Goal: Answer question/provide support

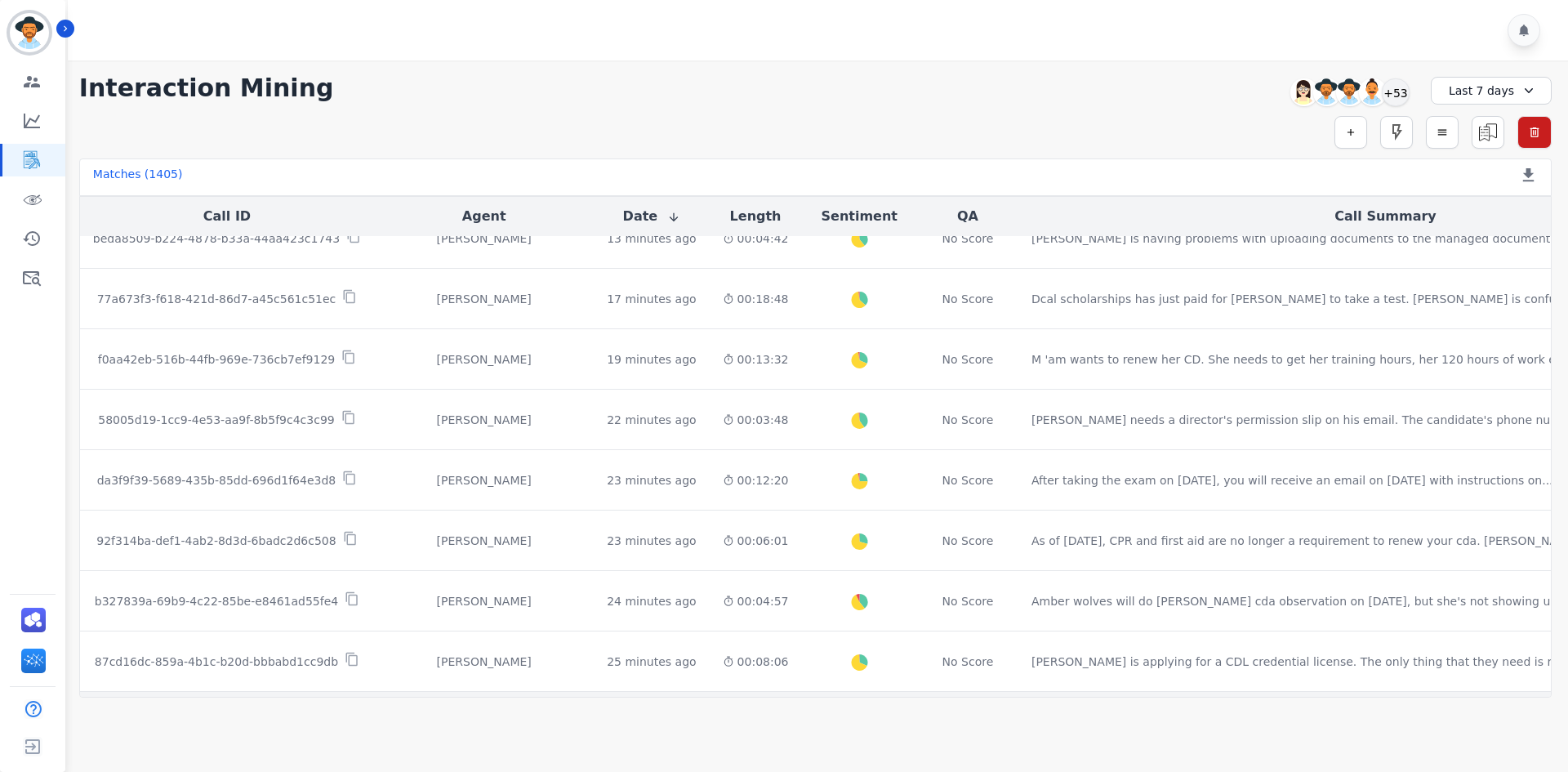
scroll to position [816, 0]
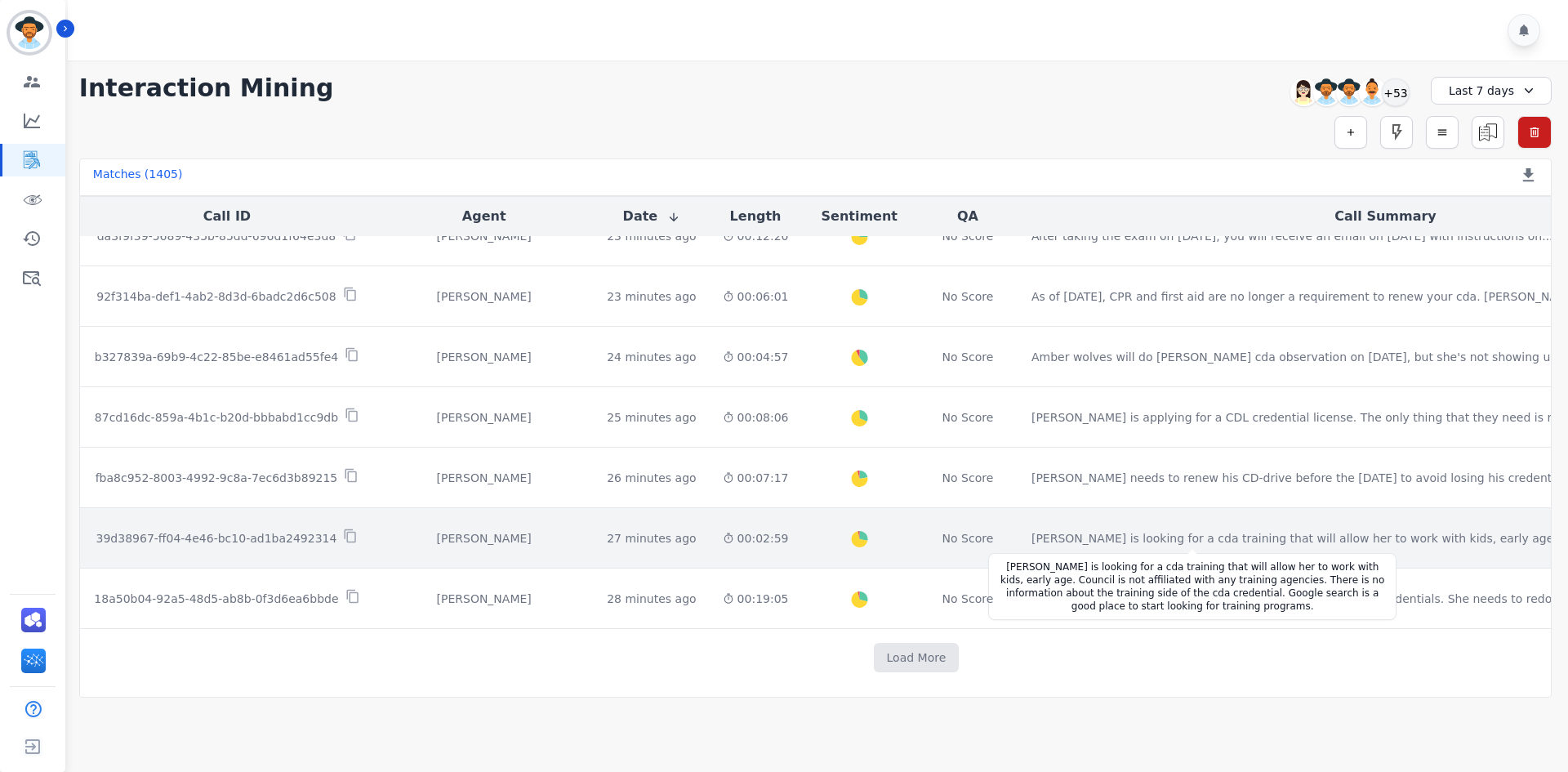
click at [1037, 536] on div "[PERSON_NAME] is looking for a cda training that will allow her to work with ki…" at bounding box center [1329, 538] width 596 height 16
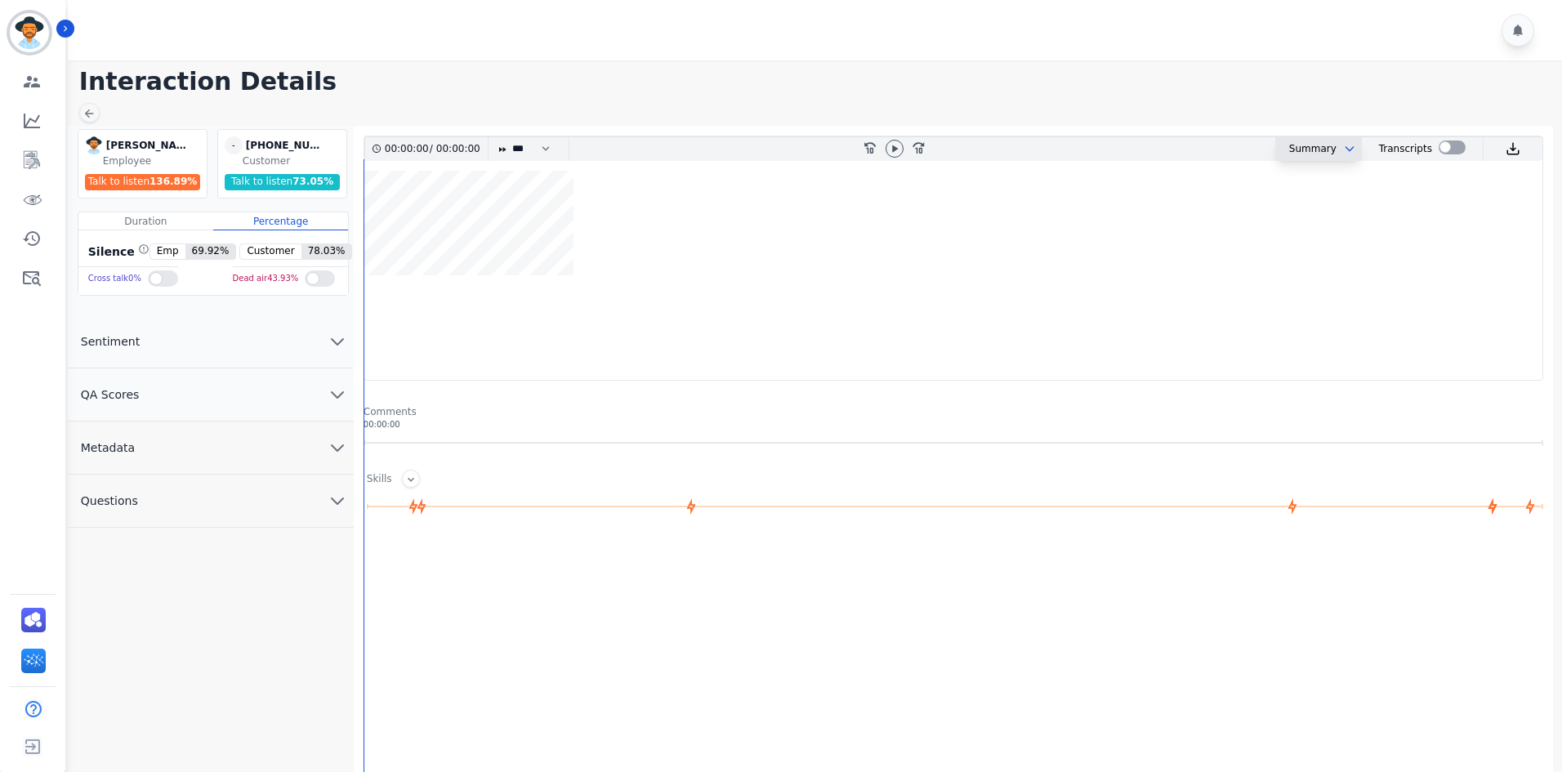
click at [1337, 143] on button at bounding box center [1347, 148] width 20 height 13
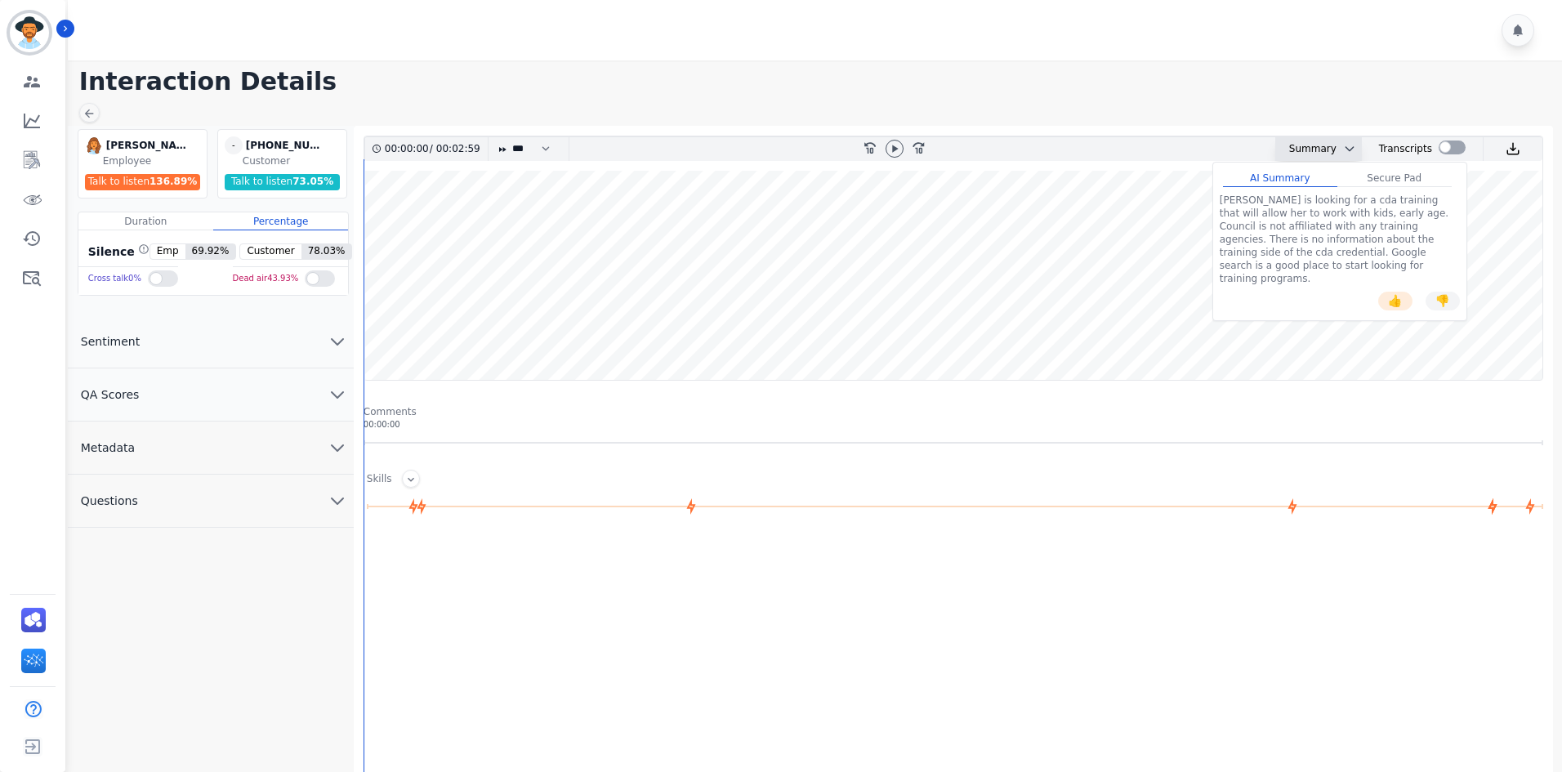
click at [1228, 205] on div "[PERSON_NAME] is looking for a cda training that will allow her to work with ki…" at bounding box center [1340, 239] width 240 height 91
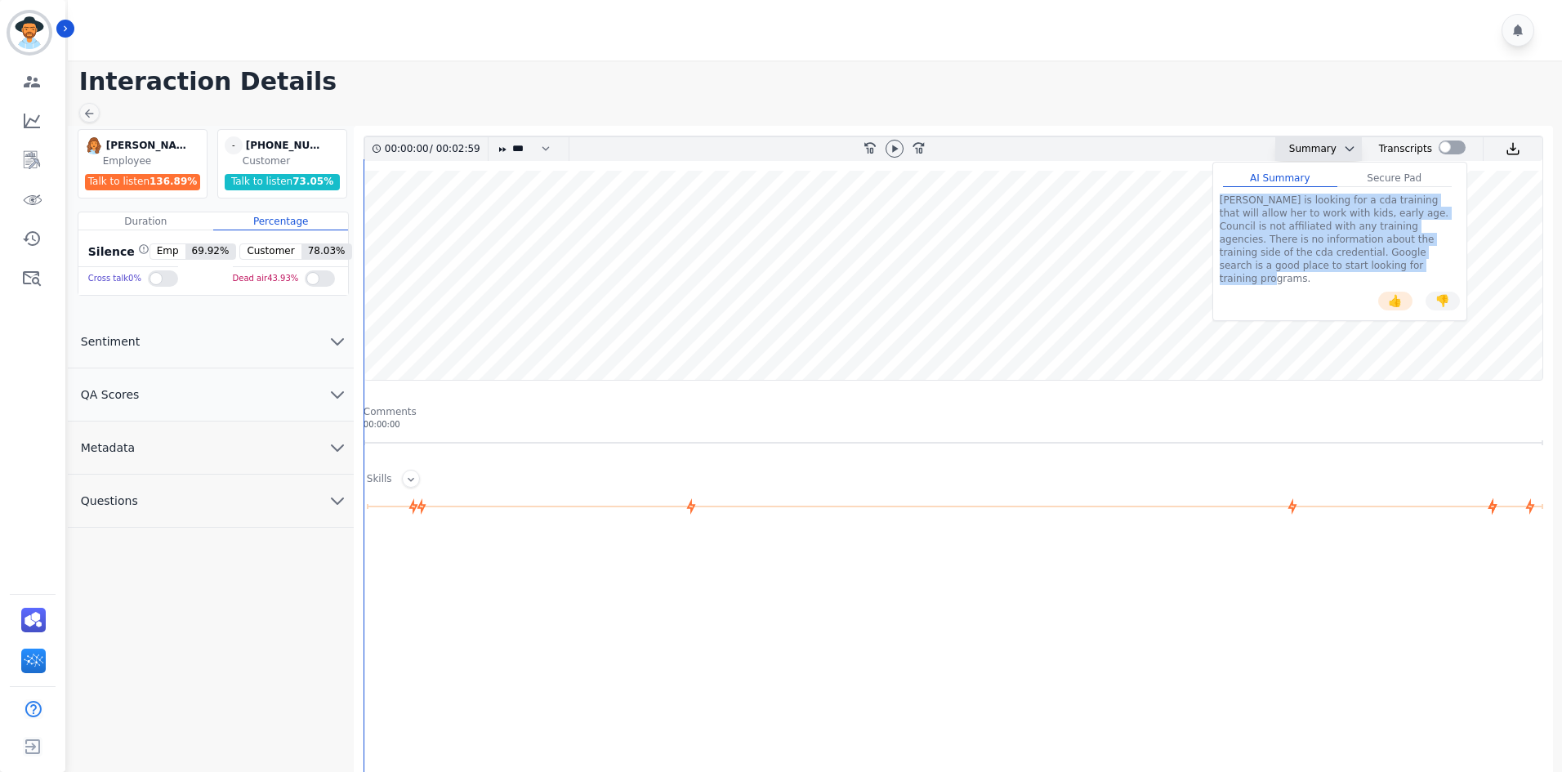
drag, startPoint x: 1228, startPoint y: 205, endPoint x: 1245, endPoint y: 270, distance: 66.8
click at [1245, 270] on div "[PERSON_NAME] is looking for a cda training that will allow her to work with ki…" at bounding box center [1340, 239] width 240 height 91
copy div "[PERSON_NAME] is looking for a cda training that will allow her to work with ki…"
drag, startPoint x: 1399, startPoint y: 289, endPoint x: 1390, endPoint y: 292, distance: 10.3
click at [1399, 292] on button "👍" at bounding box center [1395, 301] width 34 height 19
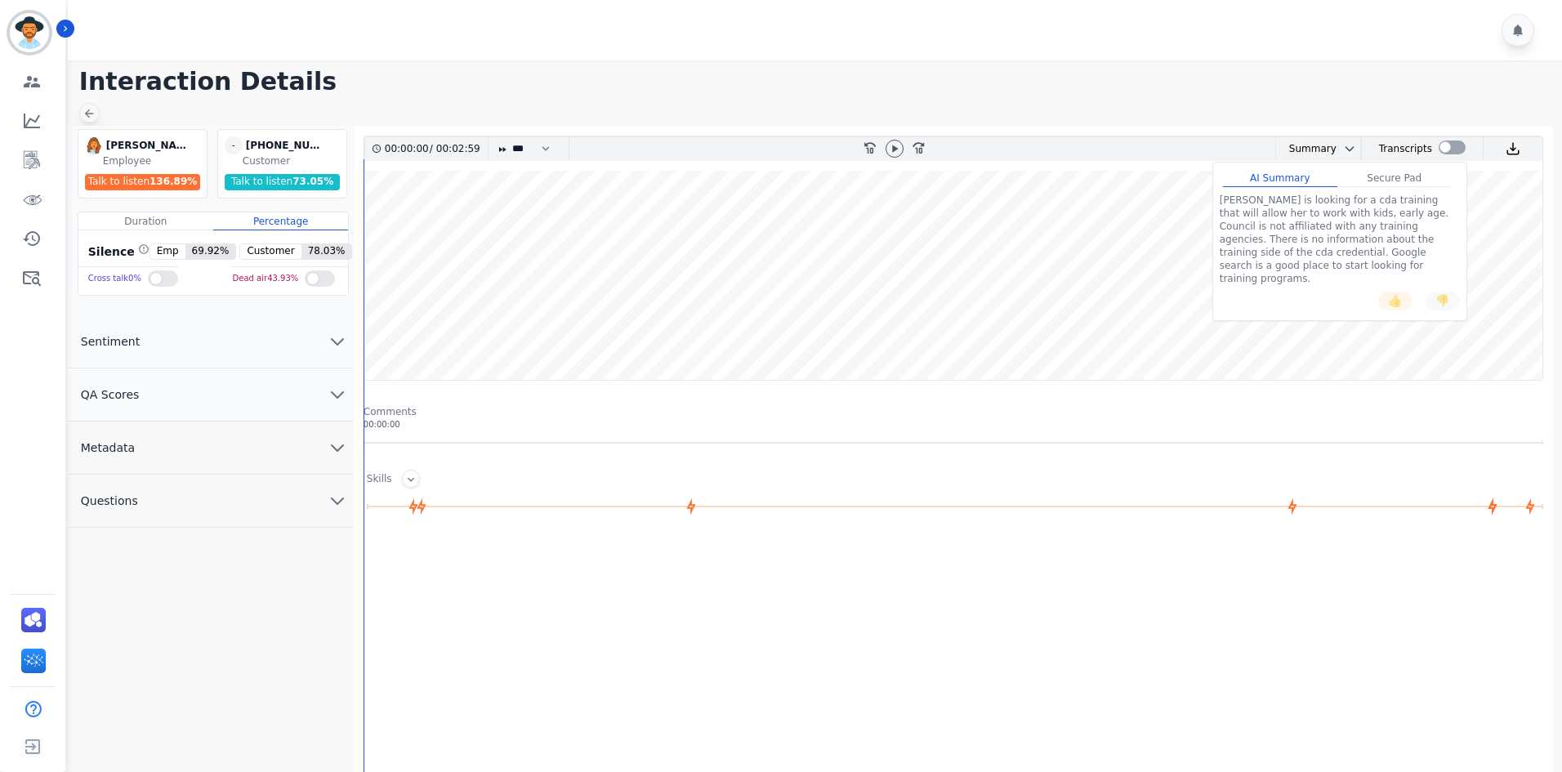
click at [88, 107] on icon at bounding box center [89, 113] width 13 height 13
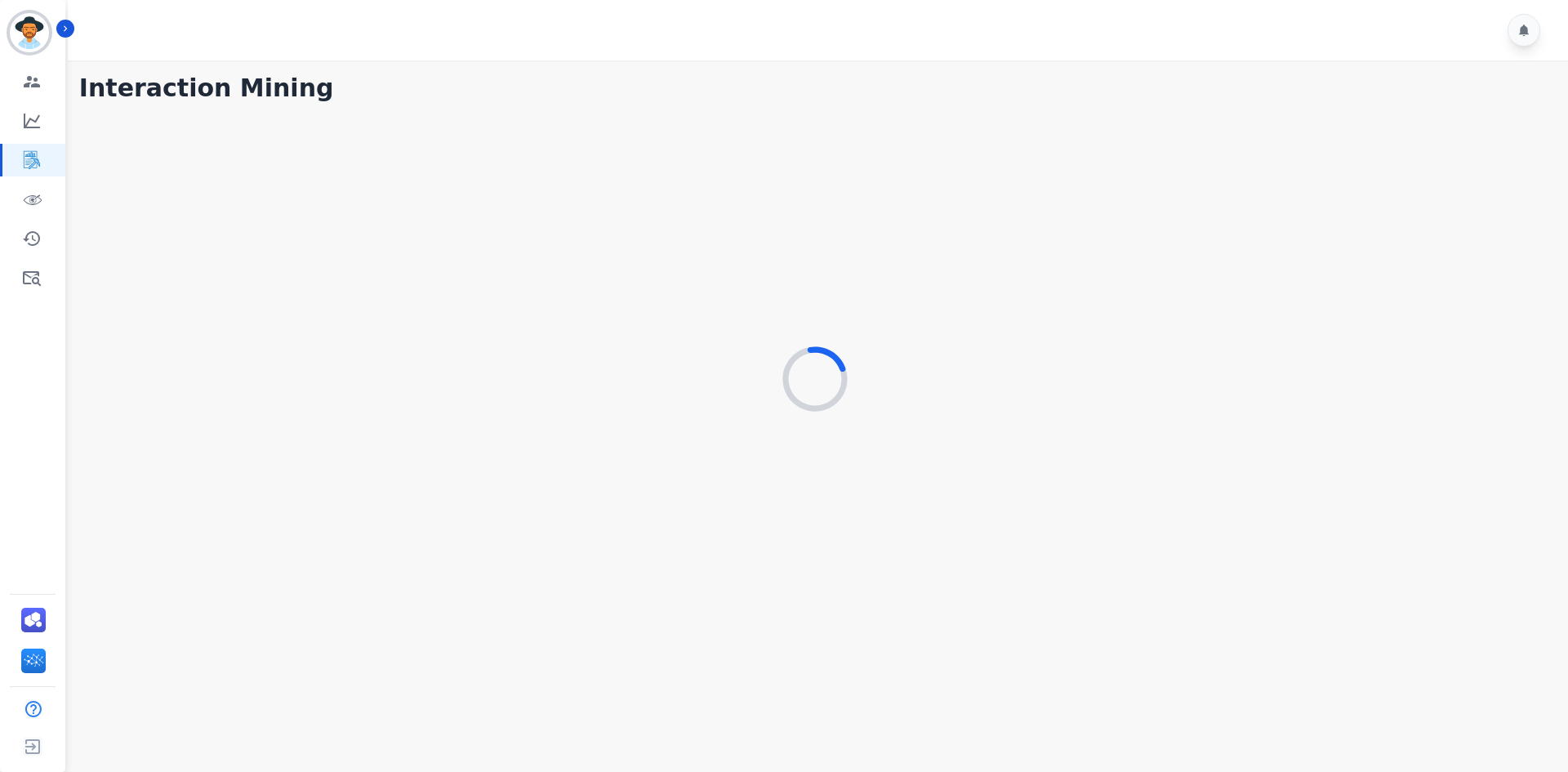
click at [74, 38] on div at bounding box center [820, 30] width 1505 height 60
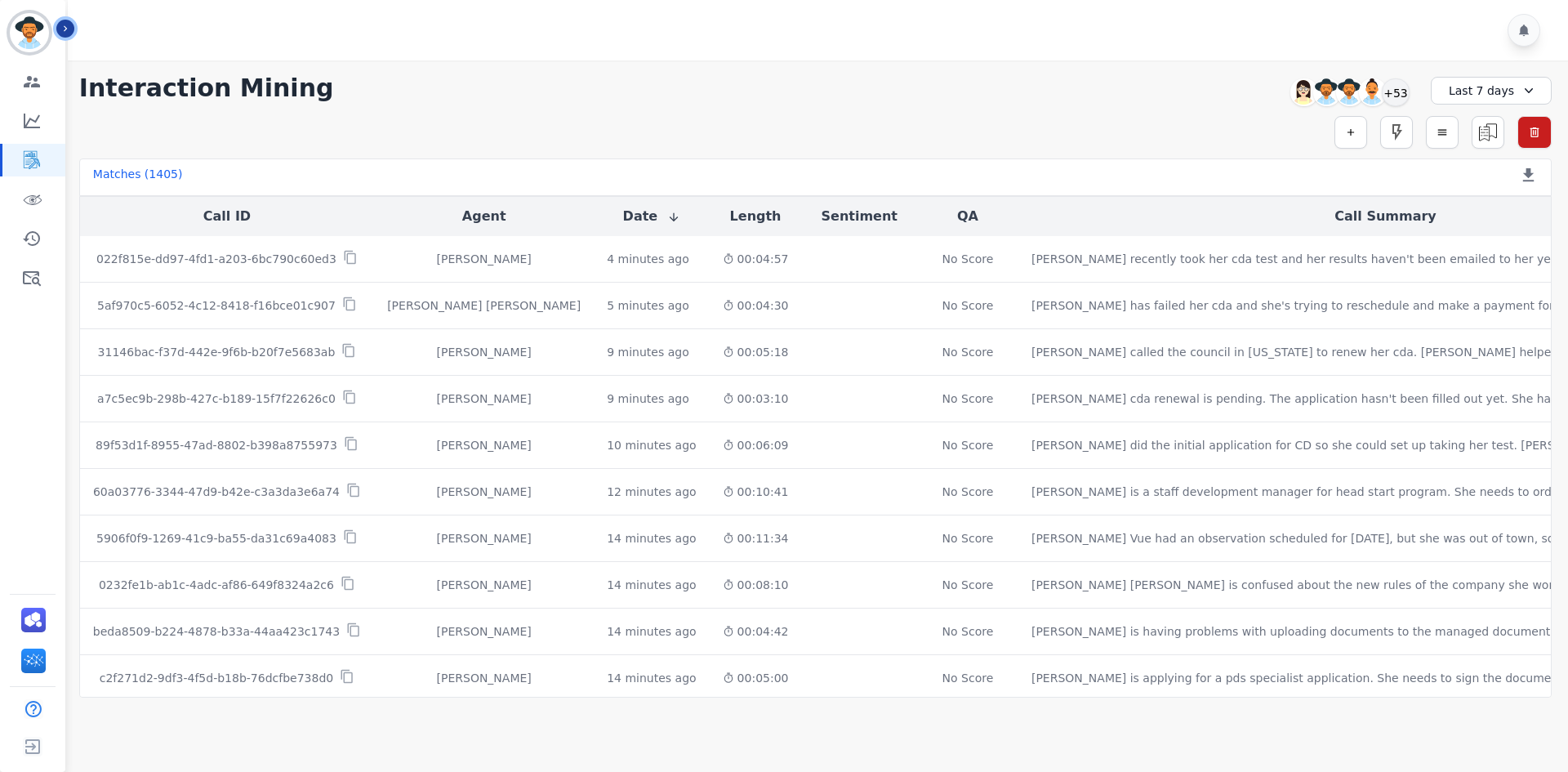
click at [71, 33] on button "Icon description" at bounding box center [65, 29] width 18 height 18
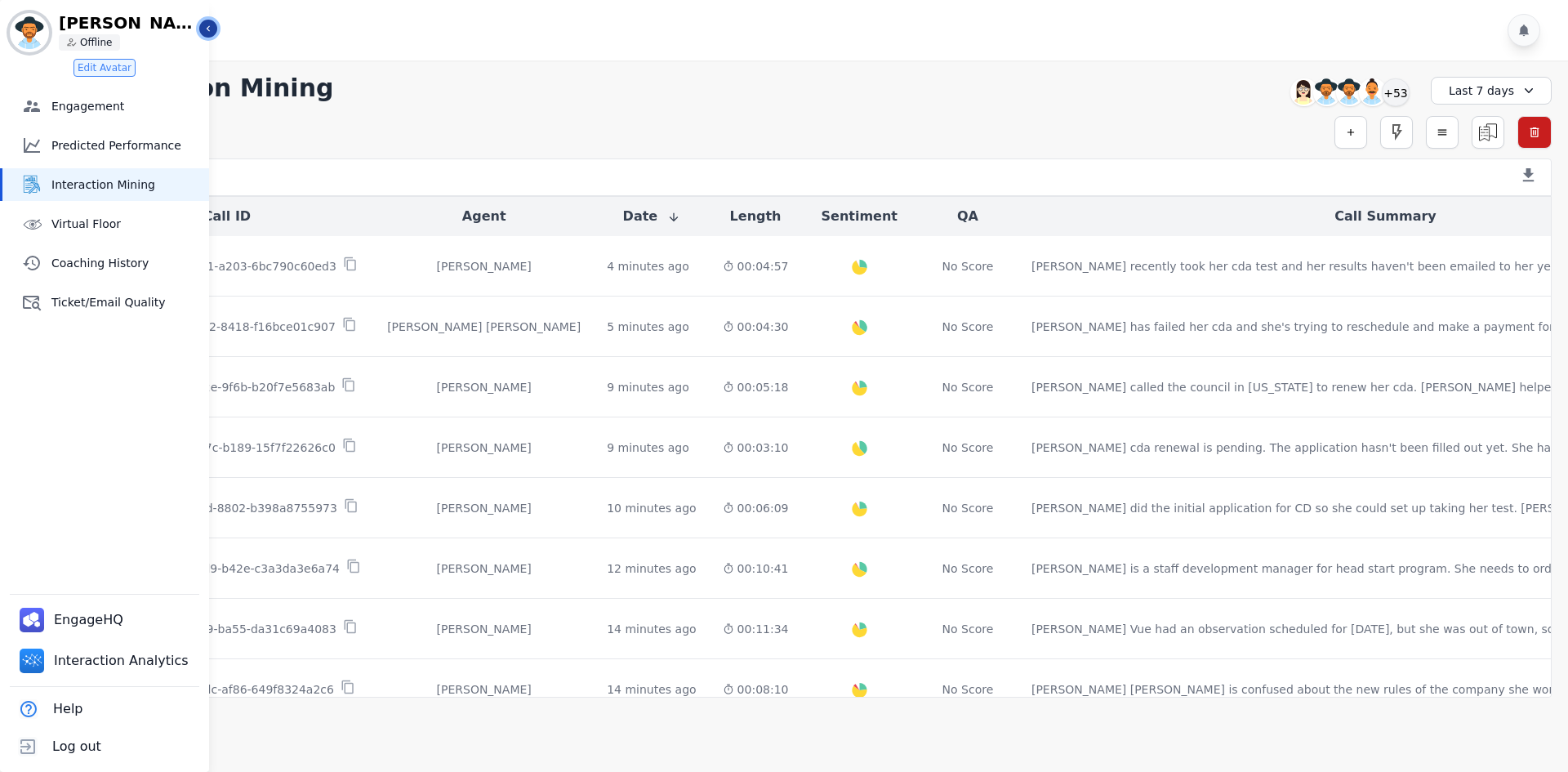
click at [212, 27] on icon "Sidebar" at bounding box center [208, 28] width 11 height 11
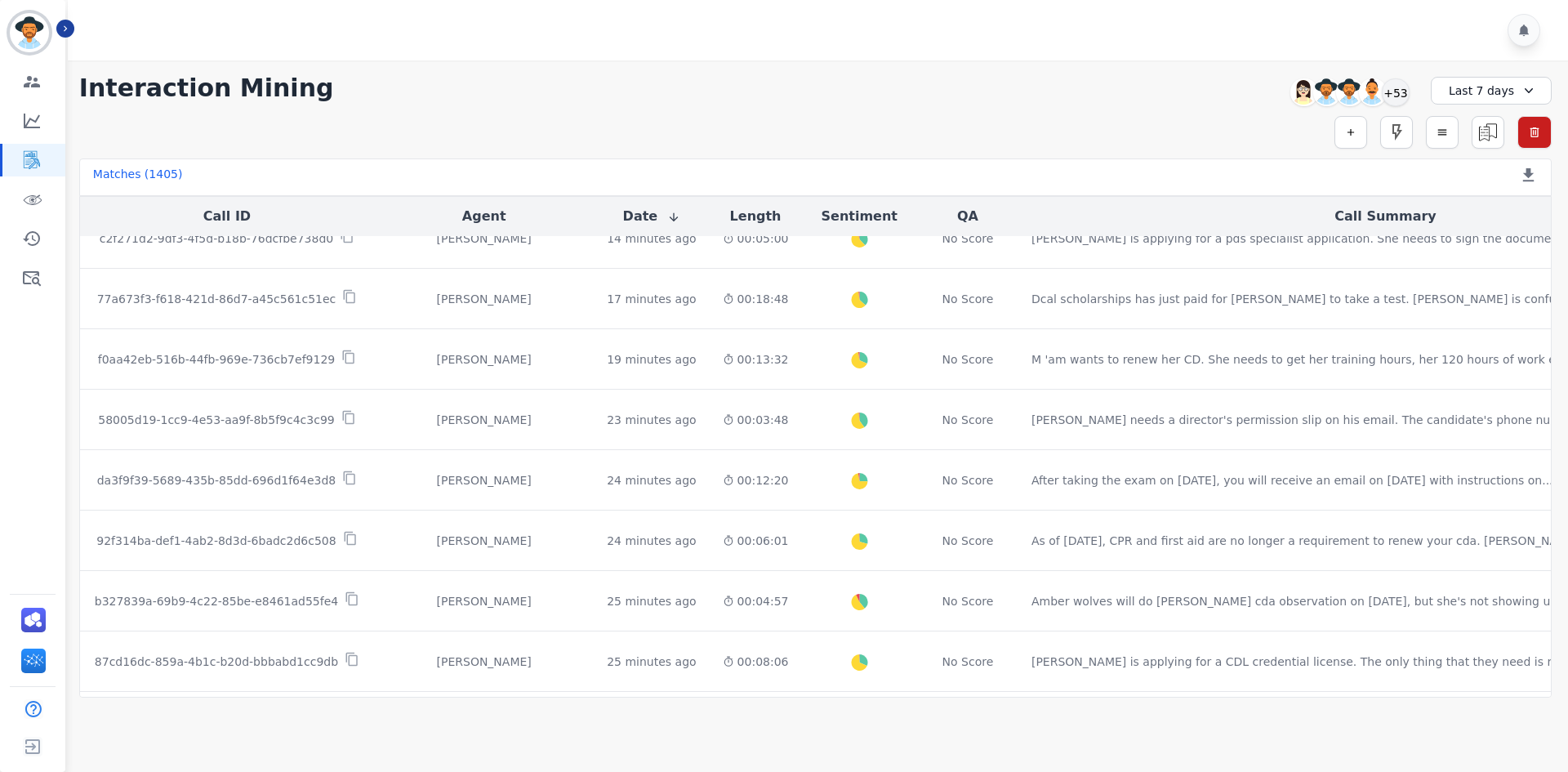
scroll to position [816, 0]
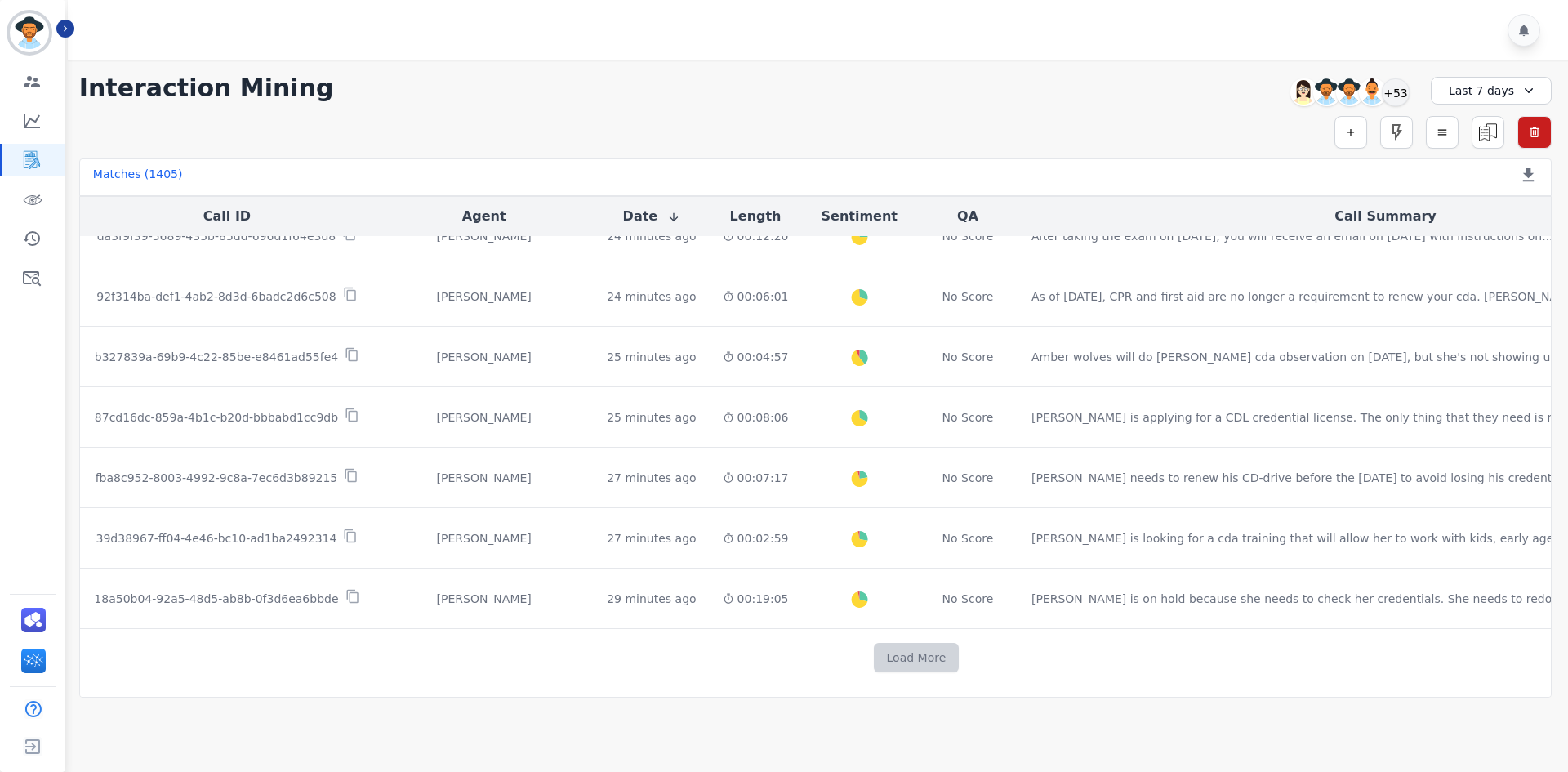
click at [873, 658] on button "Load More" at bounding box center [916, 657] width 86 height 29
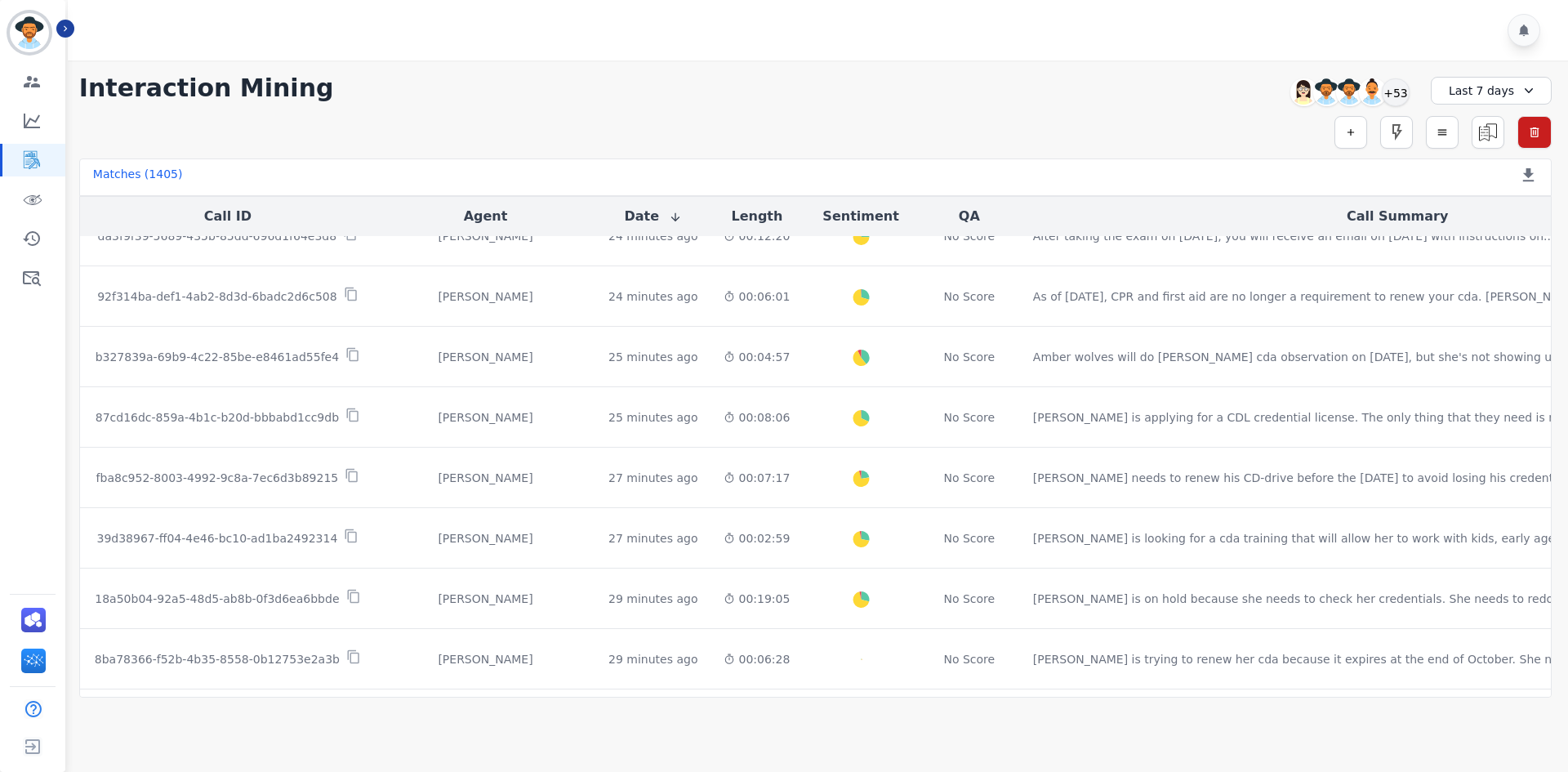
click at [909, 116] on div "Simple Search Metric Search Advanced Search Saved Rules Clear Filters" at bounding box center [814, 132] width 1472 height 33
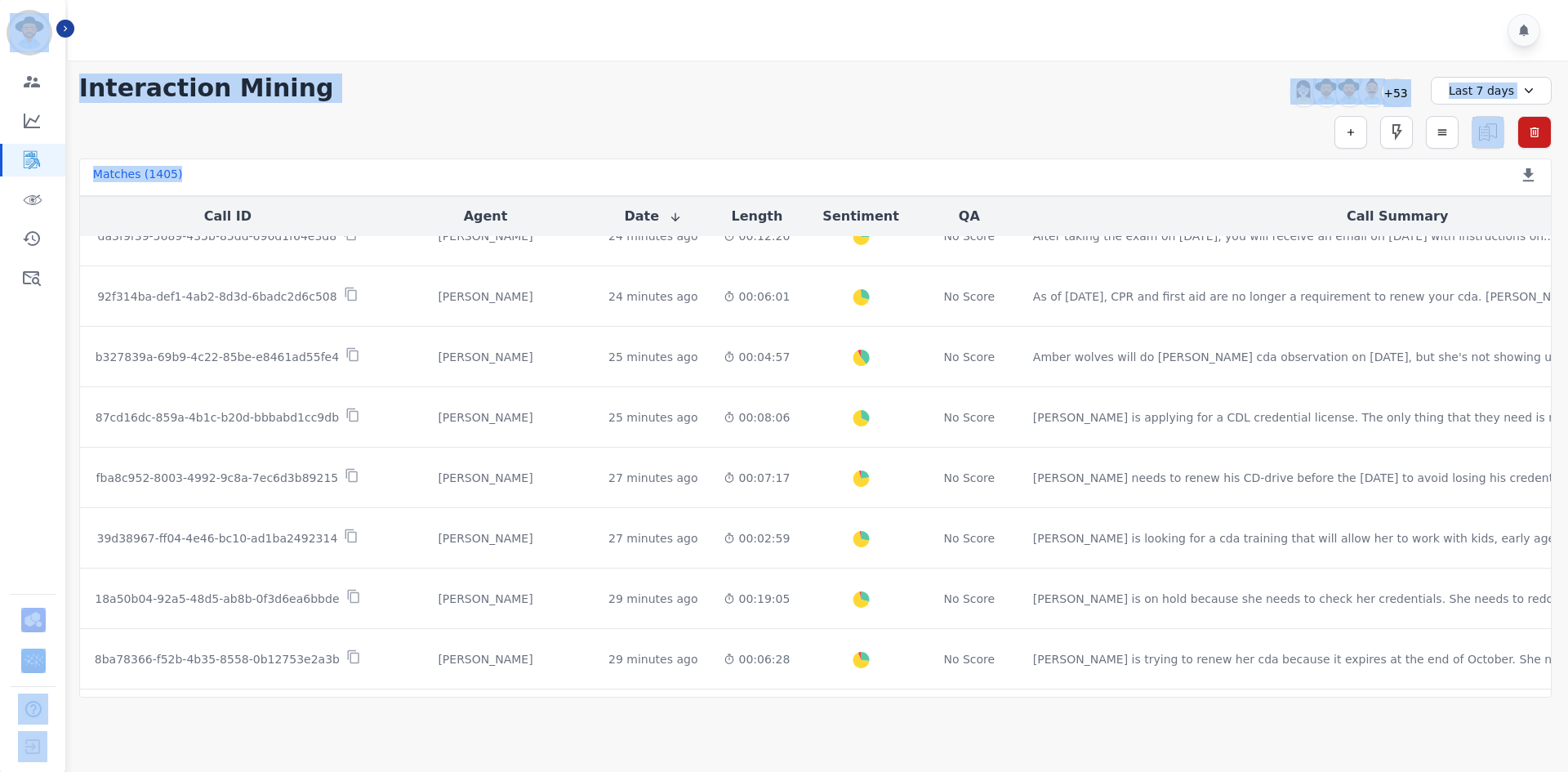
click at [992, 120] on div "Simple Search Metric Search Advanced Search Saved Rules Clear Filters" at bounding box center [814, 132] width 1472 height 33
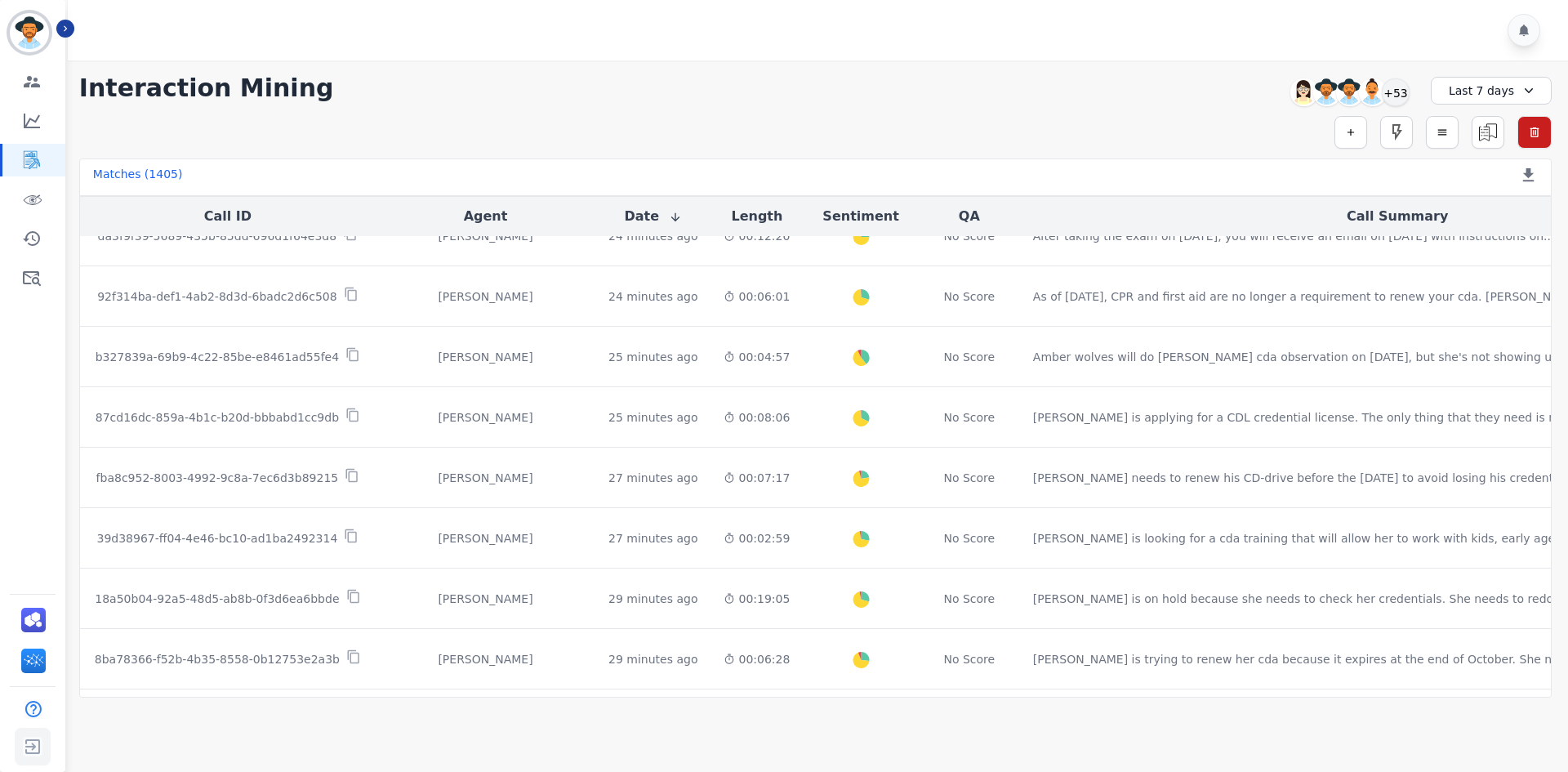
click at [33, 743] on img "Sidebar" at bounding box center [32, 746] width 29 height 31
click at [33, 742] on img "Sidebar" at bounding box center [32, 746] width 29 height 31
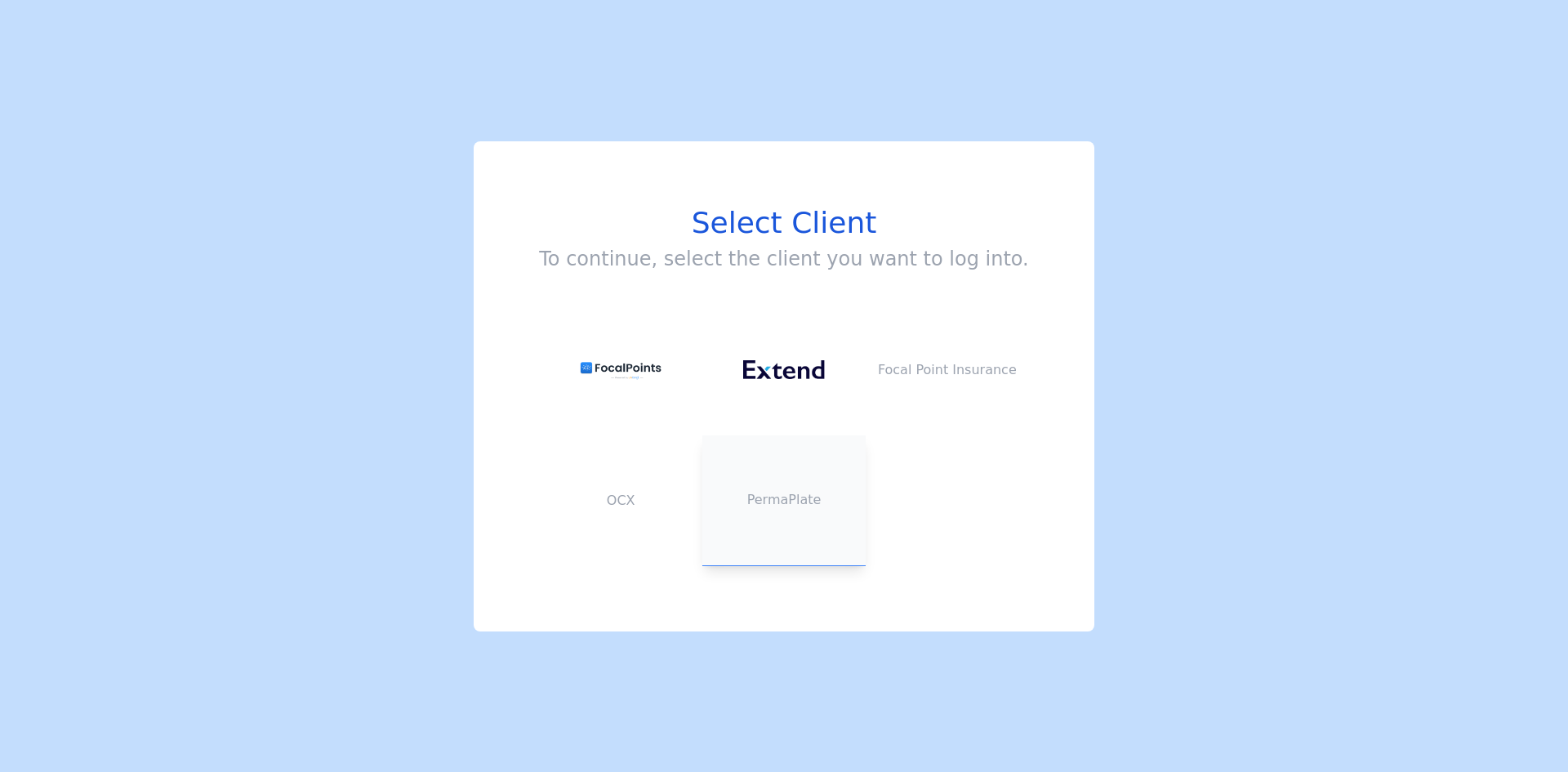
click at [781, 484] on button "PermaPlate" at bounding box center [784, 500] width 163 height 131
